Goal: Task Accomplishment & Management: Complete application form

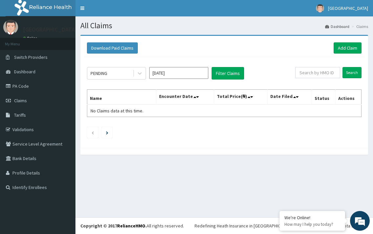
click at [352, 51] on link "Add Claim" at bounding box center [348, 47] width 28 height 11
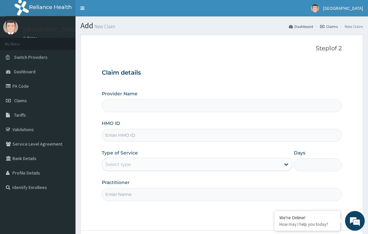
type input "[GEOGRAPHIC_DATA]"
click at [120, 132] on input "HMO ID" at bounding box center [221, 135] width 239 height 13
paste input "OKB/10382/A"
type input "OKB/10382/A"
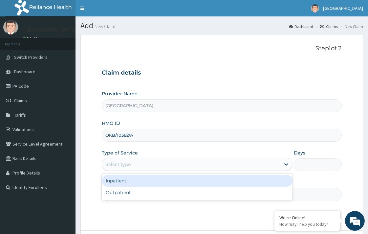
click at [184, 165] on div "Select type" at bounding box center [191, 164] width 178 height 10
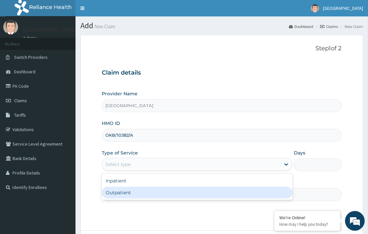
click at [145, 192] on div "Outpatient" at bounding box center [197, 192] width 191 height 12
type input "1"
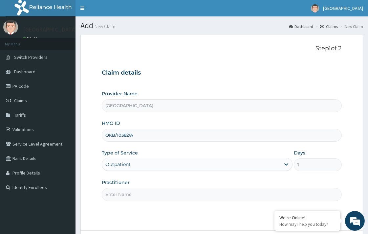
click at [145, 190] on input "Practitioner" at bounding box center [221, 194] width 239 height 13
type input "DR. KOLAWOLE"
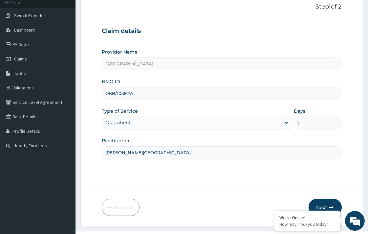
scroll to position [56, 0]
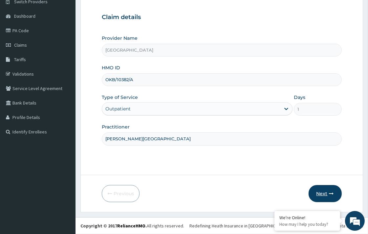
click at [325, 192] on button "Next" at bounding box center [324, 193] width 33 height 17
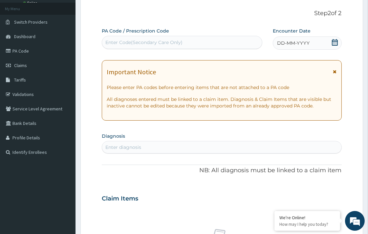
scroll to position [0, 0]
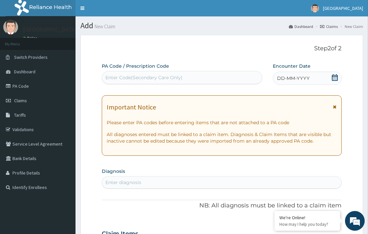
click at [217, 76] on div "Enter Code(Secondary Care Only)" at bounding box center [182, 77] width 160 height 10
paste input "PA/81CE9A"
type input "PA/81CE9A"
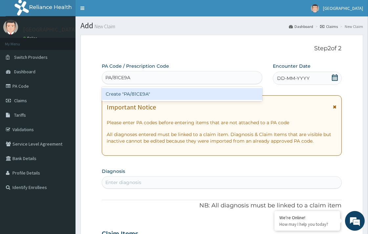
click at [206, 93] on div "Create "PA/81CE9A"" at bounding box center [182, 94] width 160 height 12
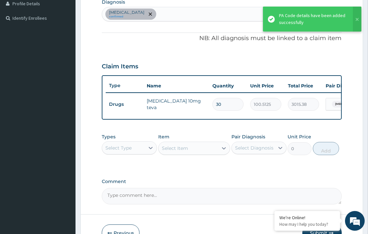
scroll to position [213, 0]
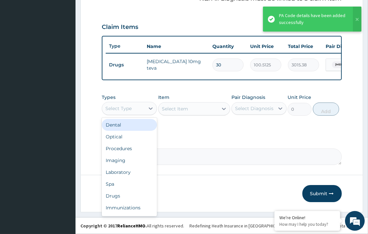
click at [139, 111] on div "Select Type" at bounding box center [123, 108] width 43 height 10
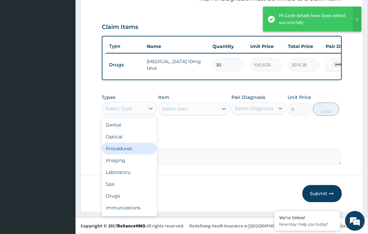
click at [135, 148] on div "Procedures" at bounding box center [129, 148] width 55 height 12
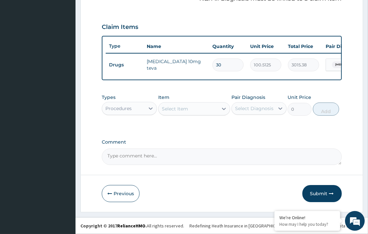
click at [176, 110] on div "Select Item" at bounding box center [175, 108] width 26 height 7
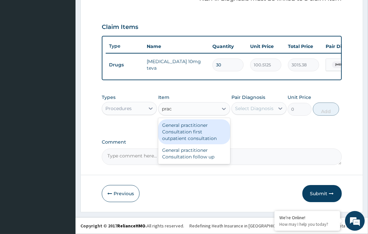
type input "pract"
click at [197, 134] on div "General practitioner Consultation first outpatient consultation" at bounding box center [194, 131] width 72 height 25
type input "3547.5"
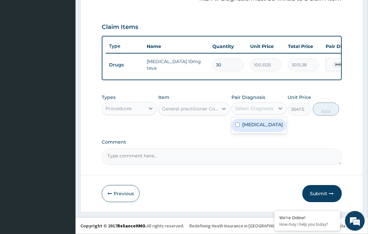
click at [267, 107] on div "Select Diagnosis" at bounding box center [254, 108] width 38 height 7
click at [263, 128] on label "Essential hypertension" at bounding box center [262, 124] width 41 height 7
checkbox input "true"
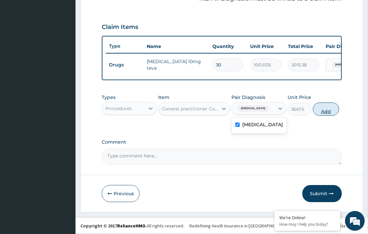
click at [322, 114] on button "Add" at bounding box center [326, 108] width 26 height 13
type input "0"
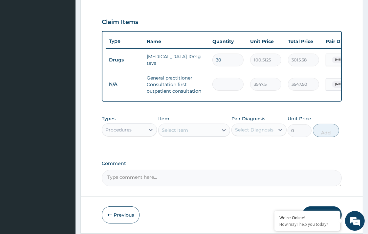
scroll to position [239, 0]
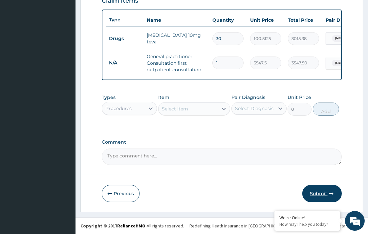
click at [323, 194] on button "Submit" at bounding box center [321, 193] width 39 height 17
